Goal: Task Accomplishment & Management: Manage account settings

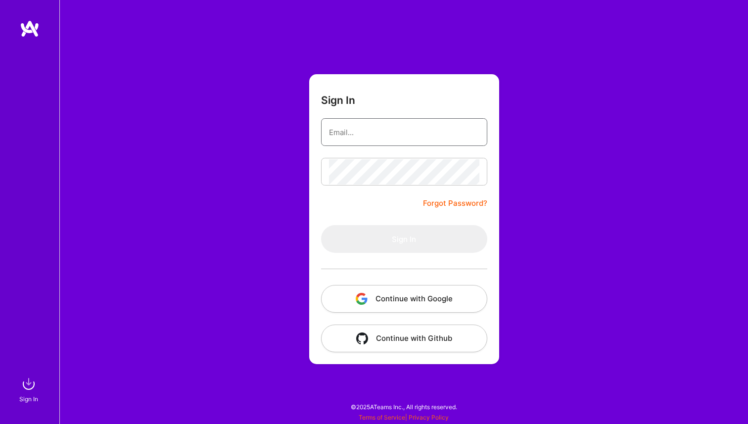
type input "game013@gmail.com"
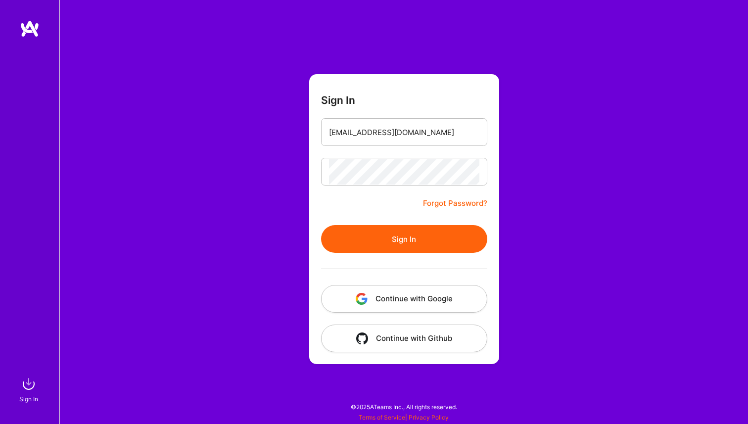
click at [396, 250] on button "Sign In" at bounding box center [404, 239] width 166 height 28
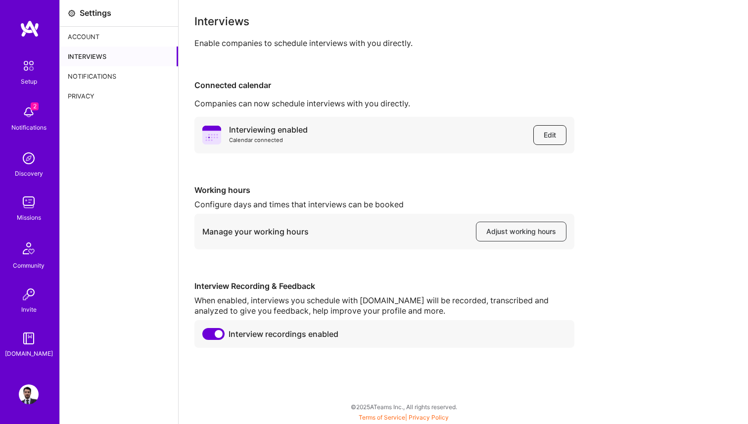
click at [553, 143] on button "Edit" at bounding box center [549, 135] width 33 height 20
